Goal: Task Accomplishment & Management: Use online tool/utility

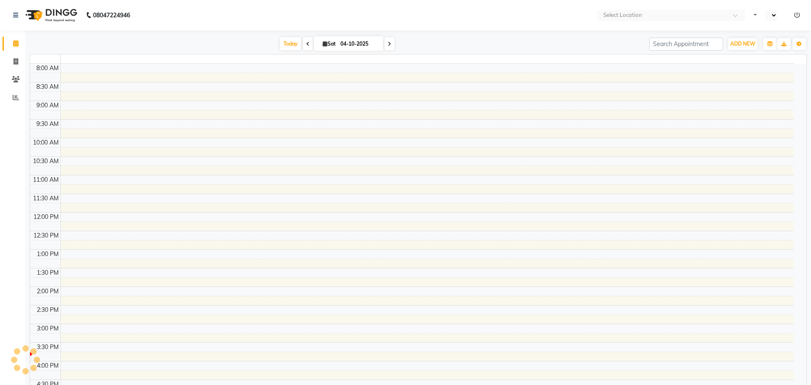
select select "en"
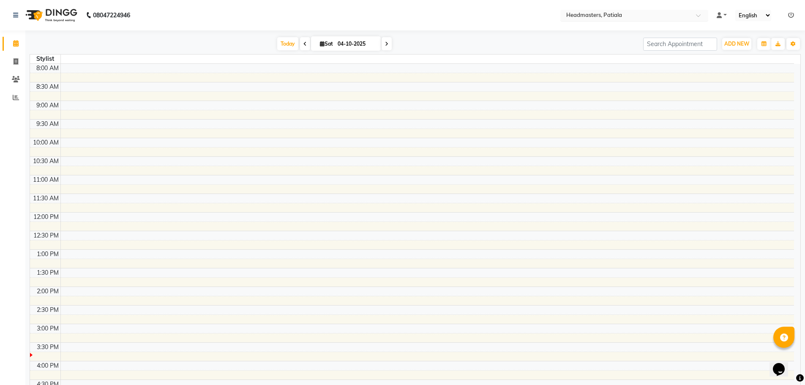
click at [608, 17] on input "text" at bounding box center [626, 16] width 123 height 8
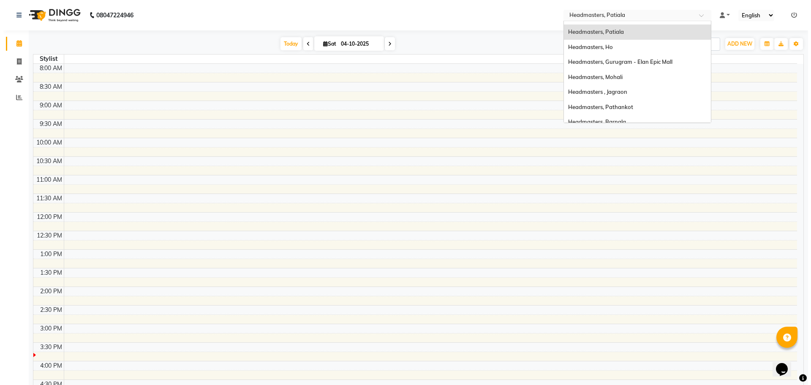
scroll to position [82, 0]
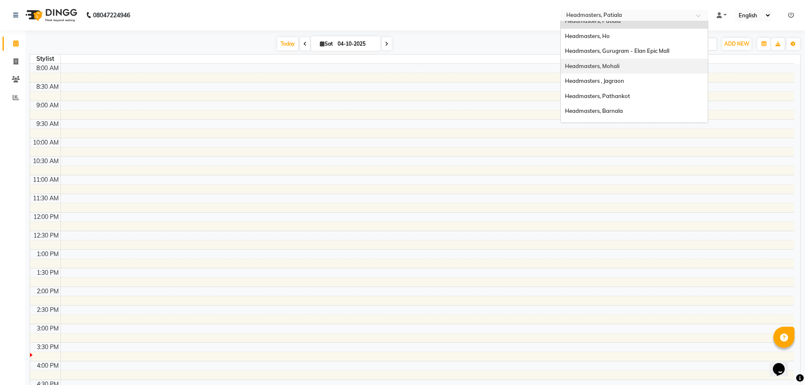
click at [634, 69] on div "Headmasters, Mohali" at bounding box center [634, 66] width 147 height 15
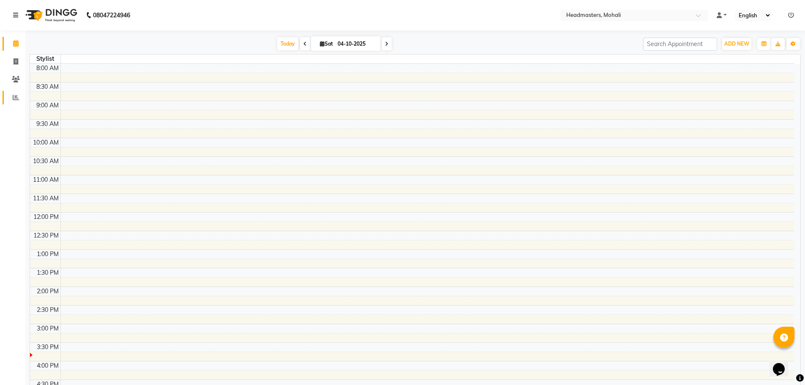
click at [7, 95] on link "Reports" at bounding box center [13, 98] width 20 height 14
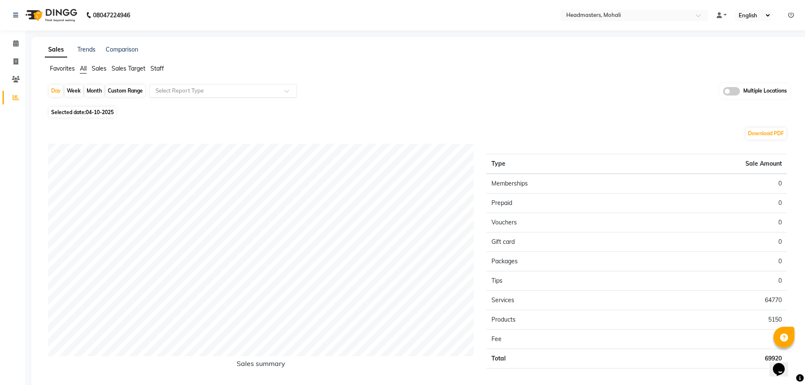
click at [211, 90] on input "text" at bounding box center [215, 91] width 122 height 8
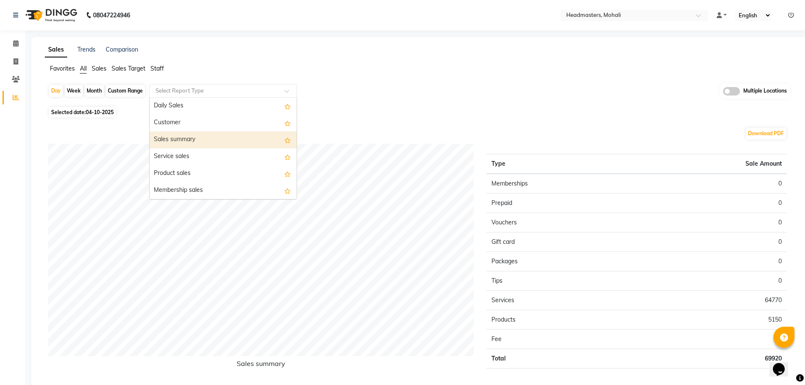
click at [217, 145] on div "Sales summary" at bounding box center [223, 139] width 147 height 17
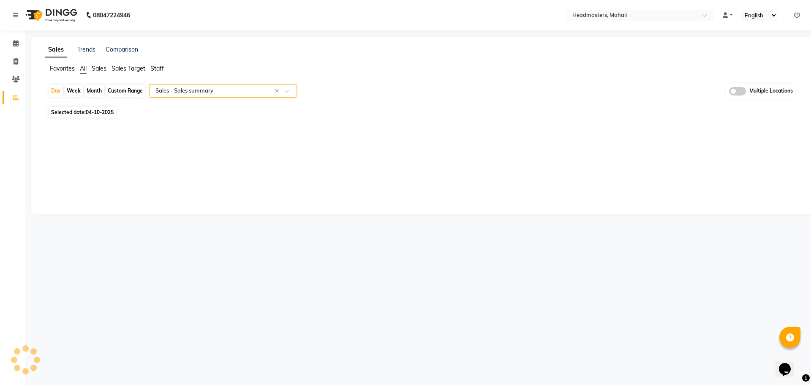
select select "full_report"
select select "csv"
click at [57, 93] on div "Day" at bounding box center [56, 91] width 14 height 12
select select "10"
select select "2025"
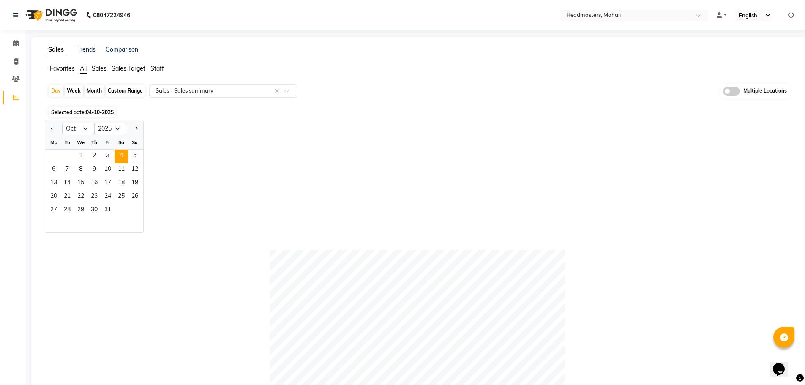
click at [104, 148] on div "Fr" at bounding box center [108, 143] width 14 height 14
click at [106, 156] on span "3" at bounding box center [108, 157] width 14 height 14
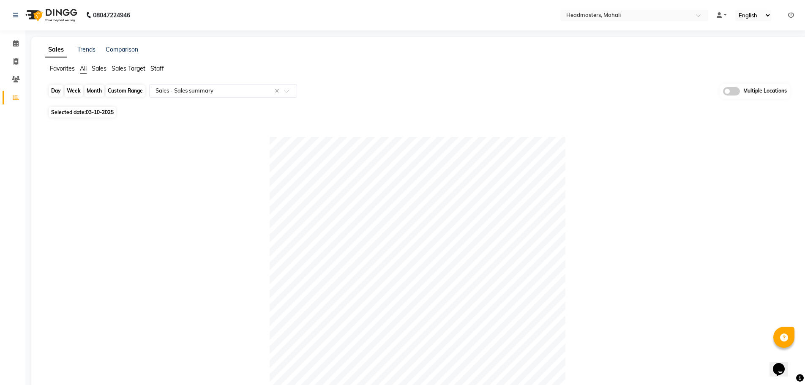
click at [57, 93] on div "Day" at bounding box center [56, 91] width 14 height 12
select select "10"
select select "2025"
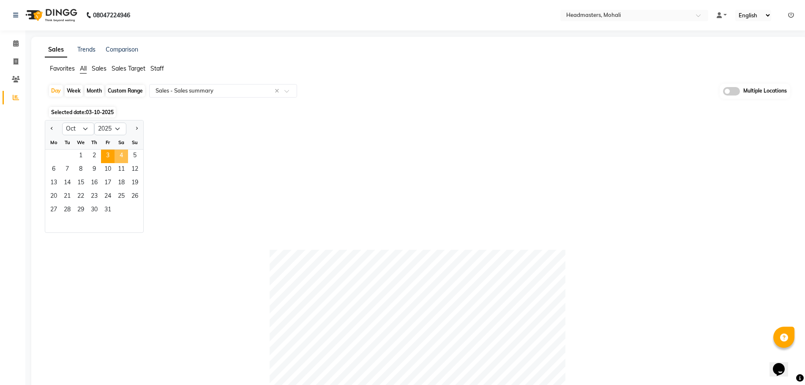
click at [117, 156] on span "4" at bounding box center [122, 157] width 14 height 14
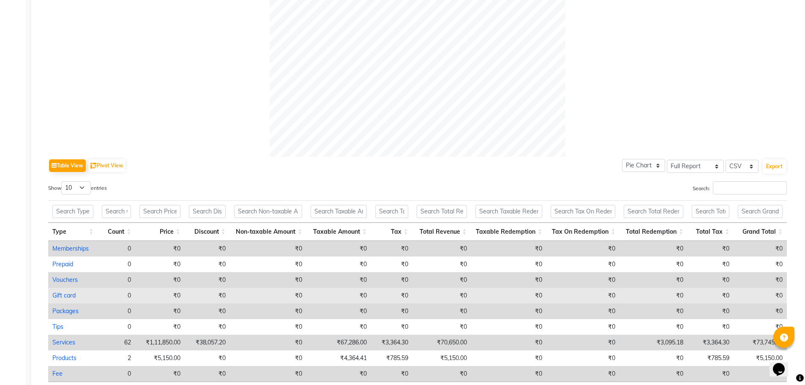
scroll to position [343, 0]
